Goal: Task Accomplishment & Management: Manage account settings

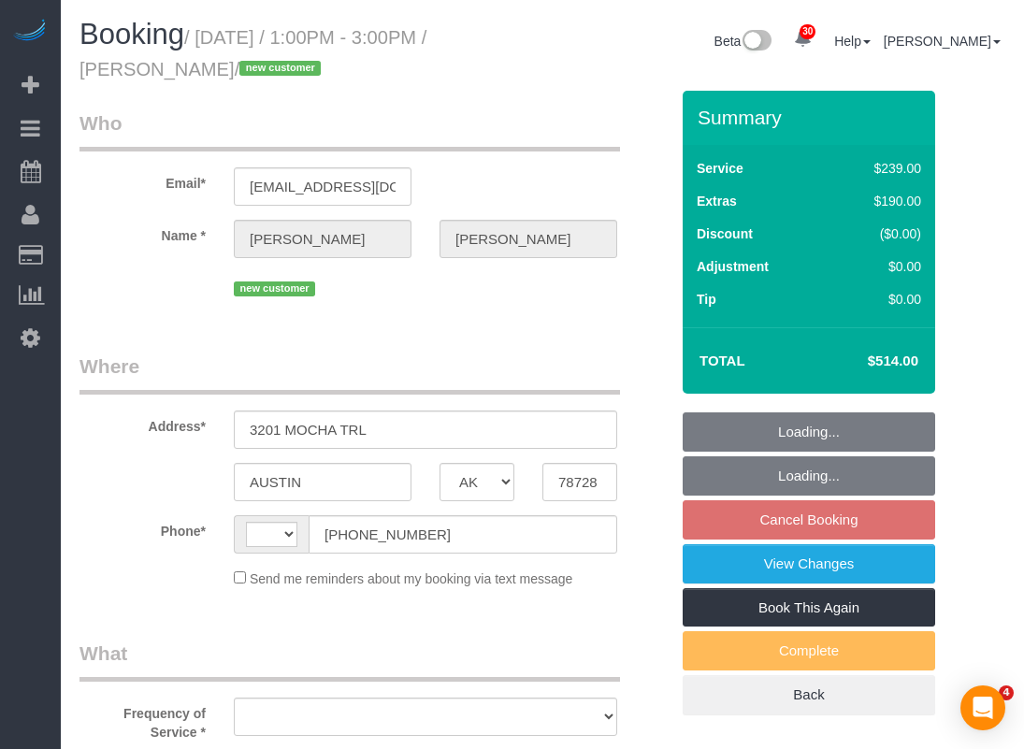
select select "[GEOGRAPHIC_DATA]"
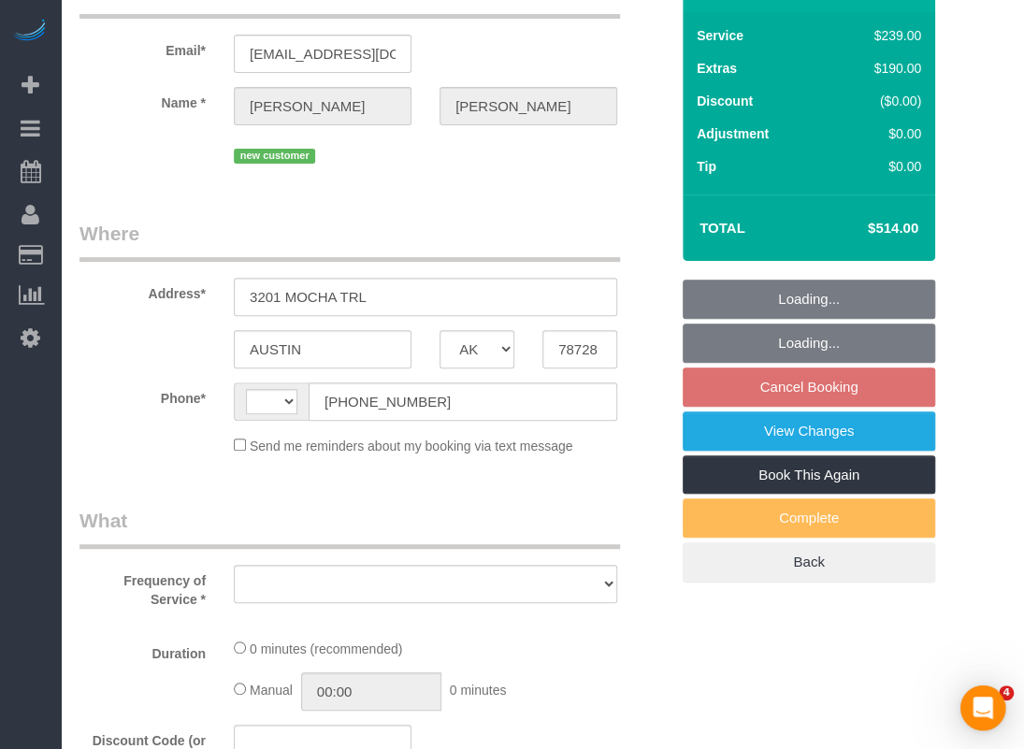
scroll to position [406, 0]
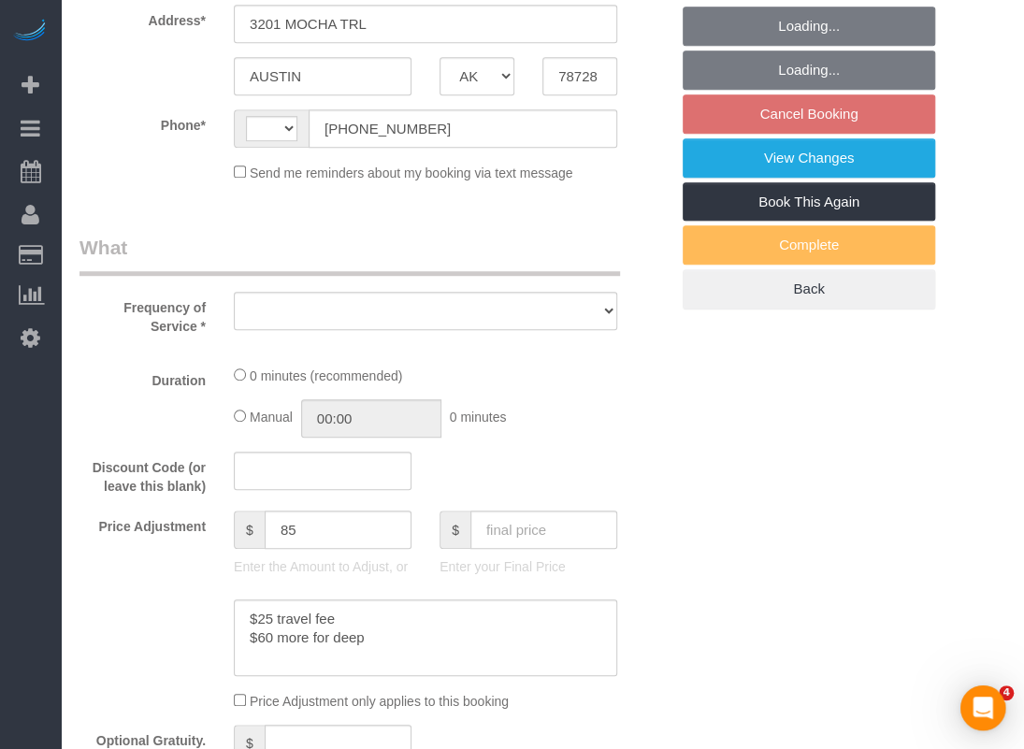
select select "string:[GEOGRAPHIC_DATA]"
select select "3"
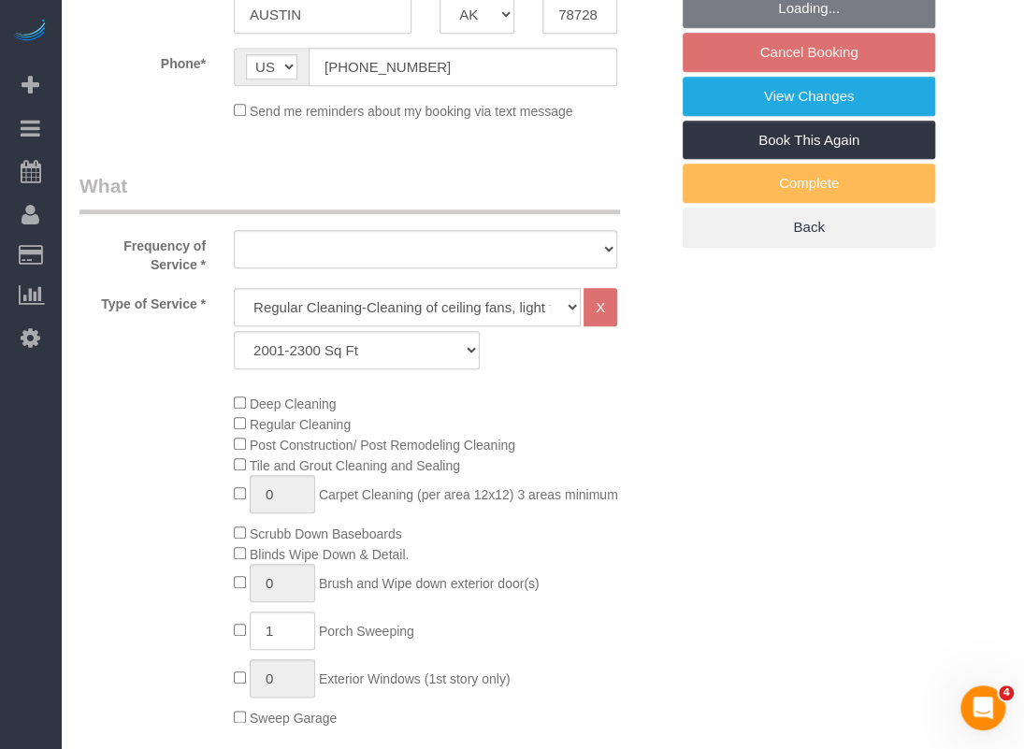
select select "object:880"
select select "string:fspay-1584b672-7799-4da0-ab4b-99fc13385431"
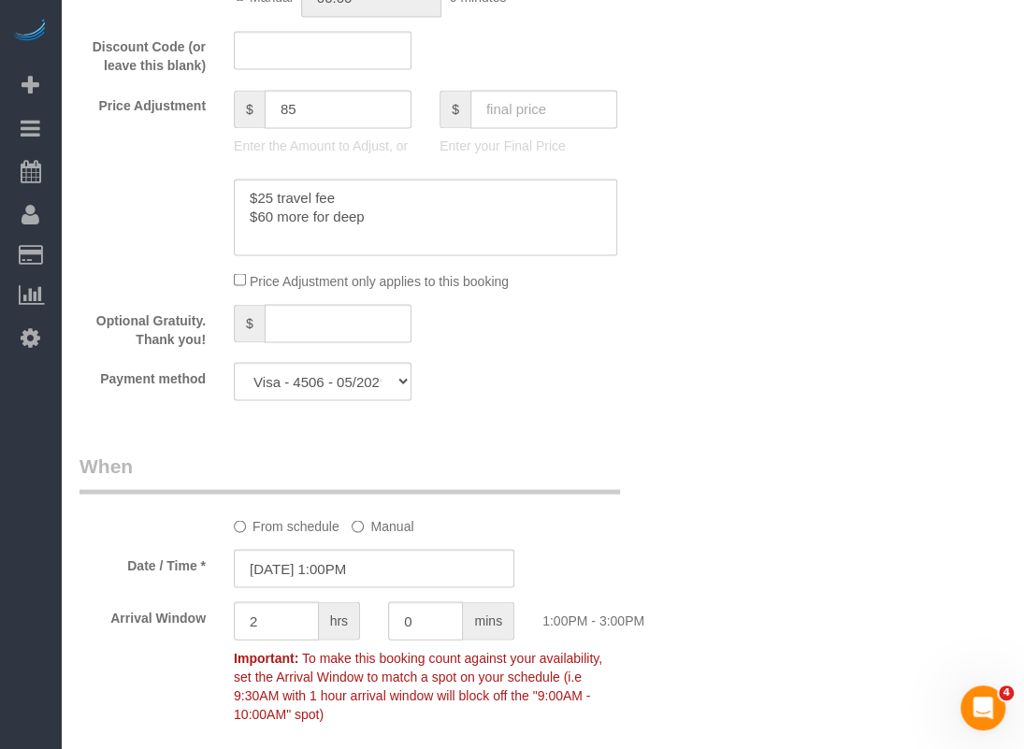
select select "object:892"
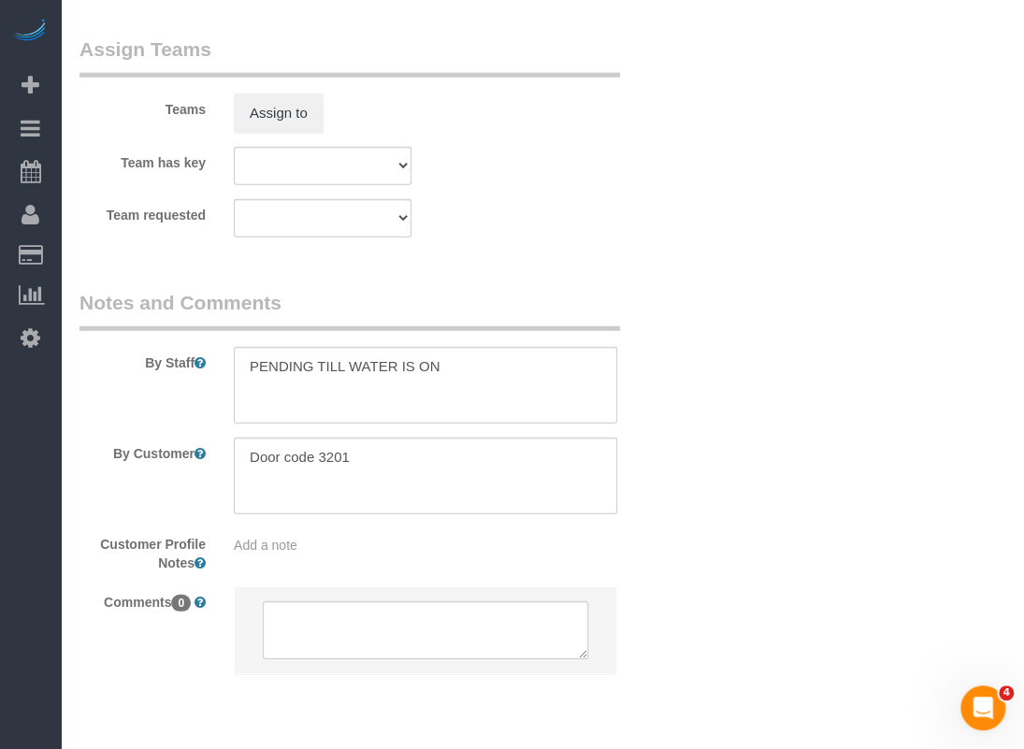
scroll to position [2056, 0]
